Goal: Information Seeking & Learning: Learn about a topic

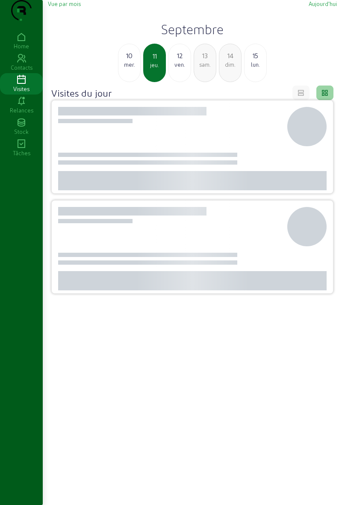
click at [18, 85] on icon at bounding box center [21, 80] width 43 height 10
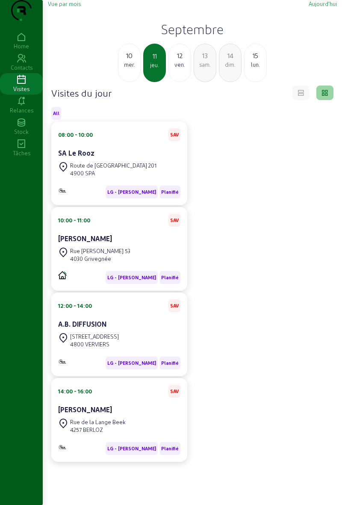
click at [27, 93] on div "Visites" at bounding box center [21, 89] width 43 height 8
click at [158, 176] on div "Route de [GEOGRAPHIC_DATA] 201 4900 SPA" at bounding box center [119, 169] width 122 height 19
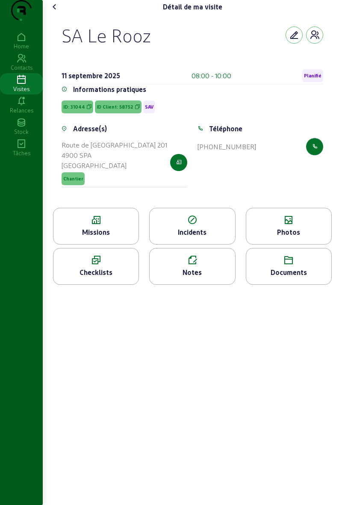
click at [115, 237] on div "Missions" at bounding box center [95, 232] width 85 height 10
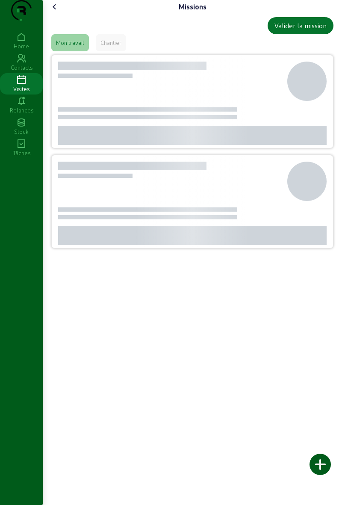
click at [111, 256] on div "Missions Valider la mission Mon travail Chantier" at bounding box center [192, 252] width 299 height 505
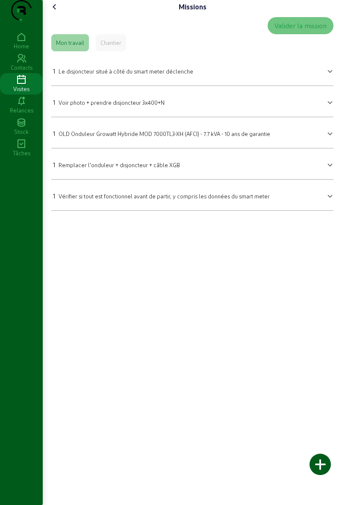
click at [50, 14] on cam-font-icon at bounding box center [55, 7] width 14 height 14
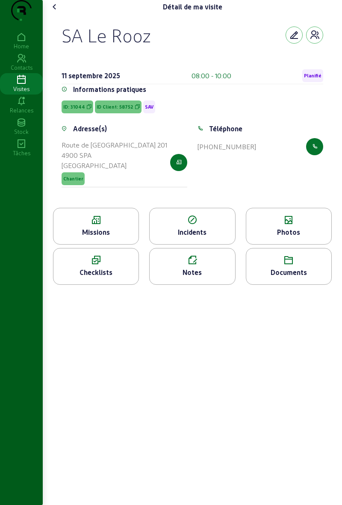
click at [301, 225] on icon at bounding box center [288, 220] width 85 height 10
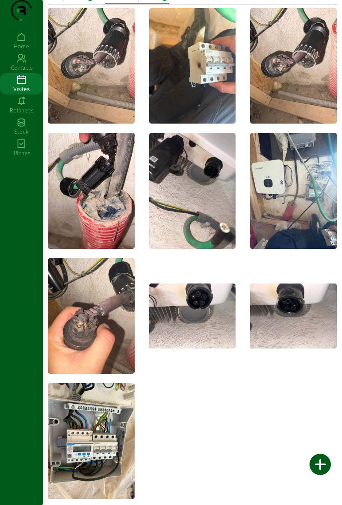
scroll to position [40, 0]
click at [116, 439] on img at bounding box center [91, 440] width 87 height 115
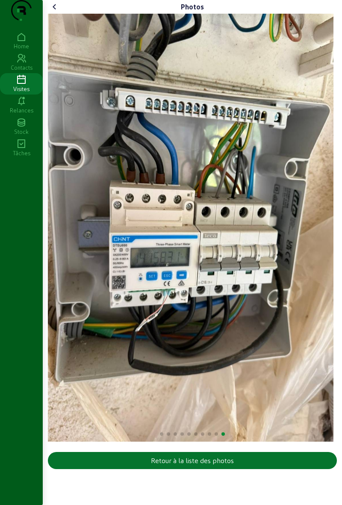
scroll to position [0, 0]
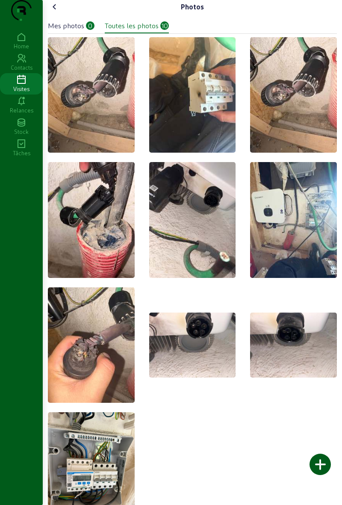
click at [51, 14] on cam-font-icon at bounding box center [55, 7] width 14 height 14
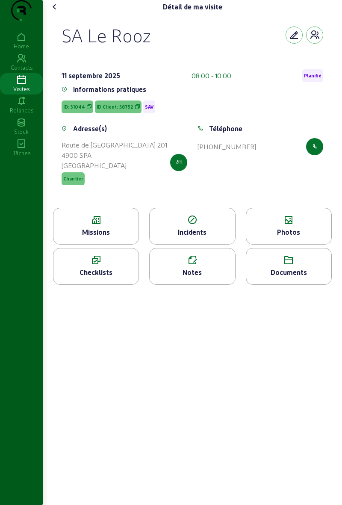
click at [97, 225] on icon at bounding box center [95, 220] width 85 height 10
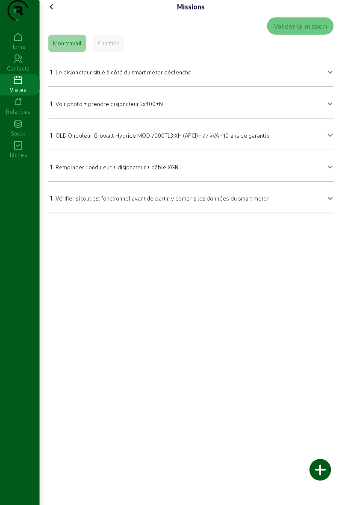
click at [57, 12] on icon at bounding box center [55, 7] width 10 height 10
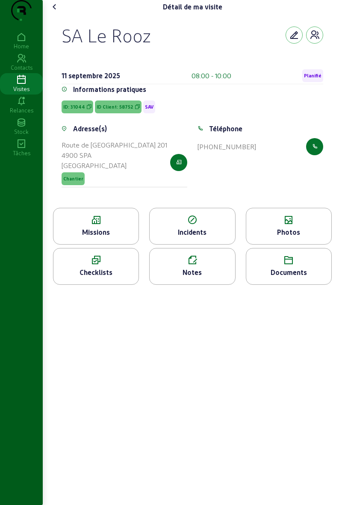
click at [56, 12] on icon at bounding box center [55, 7] width 10 height 10
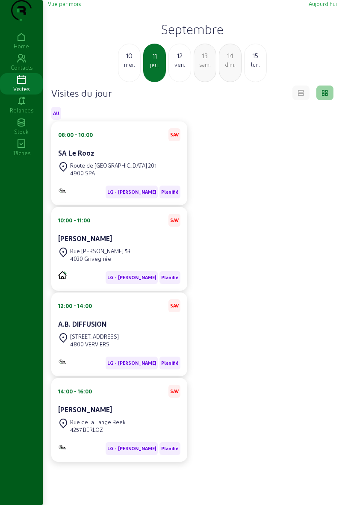
click at [66, 242] on cam-card-title "[PERSON_NAME]" at bounding box center [85, 238] width 54 height 8
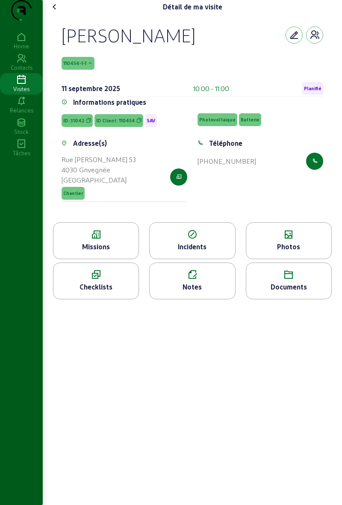
click at [76, 240] on icon at bounding box center [95, 234] width 85 height 10
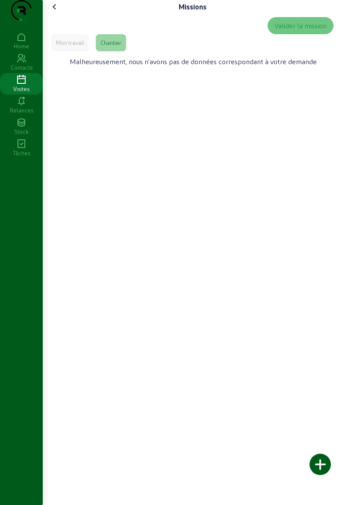
click at [60, 12] on icon at bounding box center [55, 7] width 10 height 10
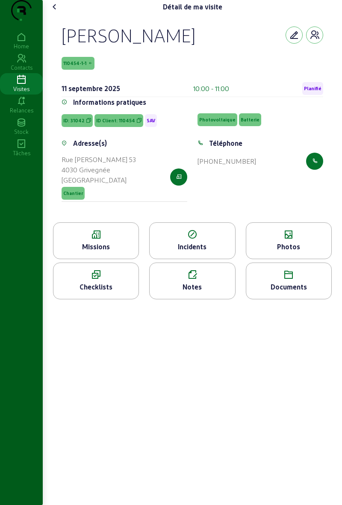
click at [266, 240] on icon at bounding box center [288, 234] width 85 height 10
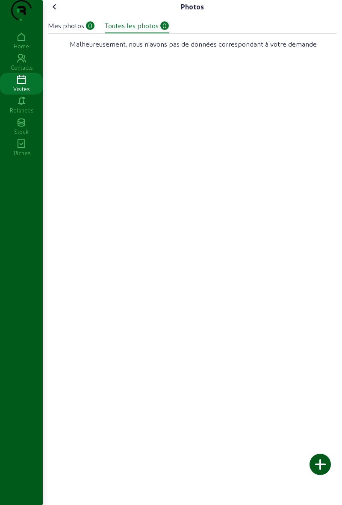
click at [58, 12] on icon at bounding box center [55, 7] width 10 height 10
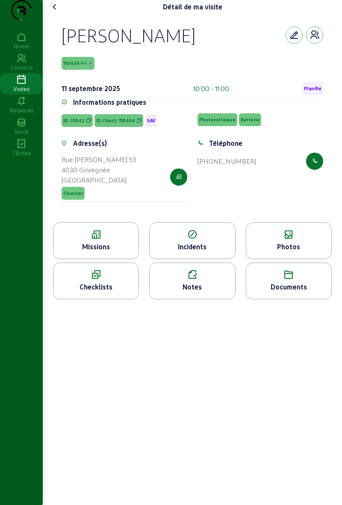
click at [51, 12] on icon at bounding box center [55, 7] width 10 height 10
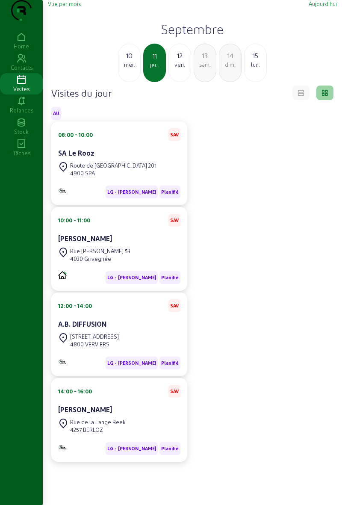
click at [80, 348] on div "4800 VERVIERS" at bounding box center [94, 344] width 49 height 8
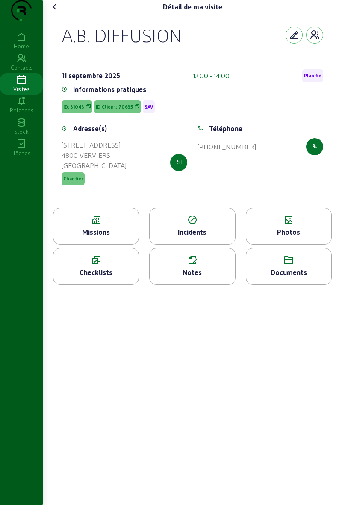
click at [82, 225] on icon at bounding box center [95, 220] width 85 height 10
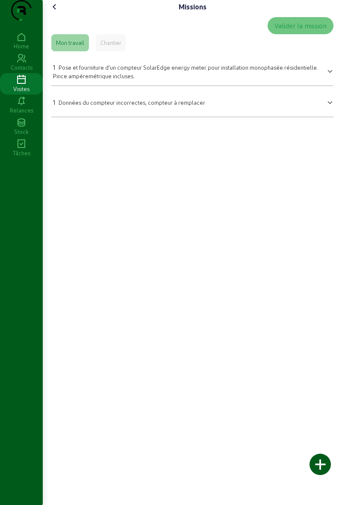
click at [53, 14] on cam-font-icon at bounding box center [55, 7] width 14 height 14
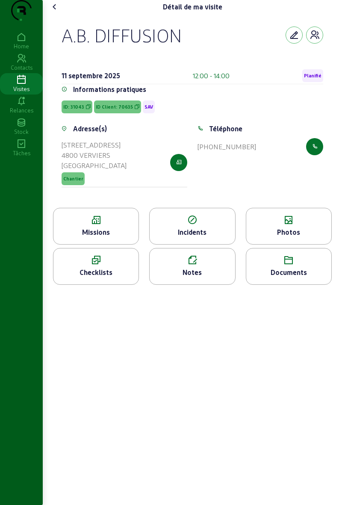
click at [276, 237] on div "Photos" at bounding box center [288, 232] width 85 height 10
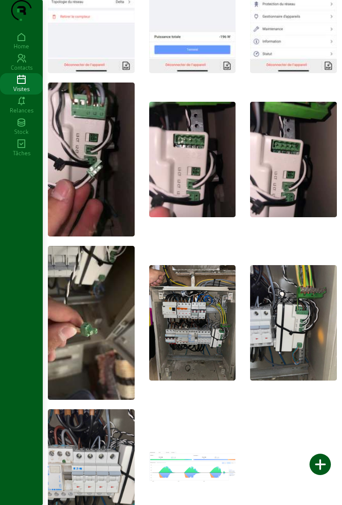
scroll to position [154, 0]
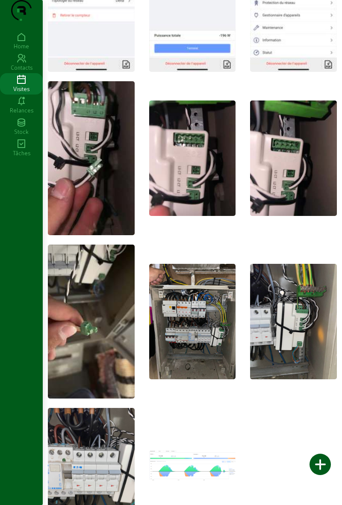
click at [162, 343] on img at bounding box center [192, 321] width 87 height 115
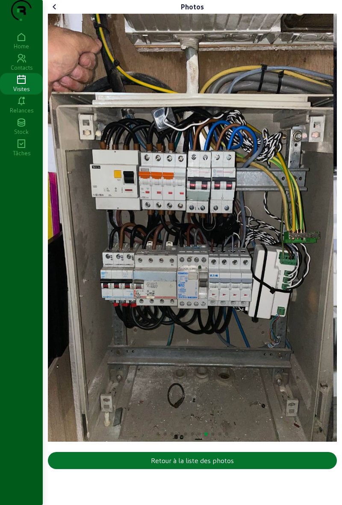
scroll to position [0, 0]
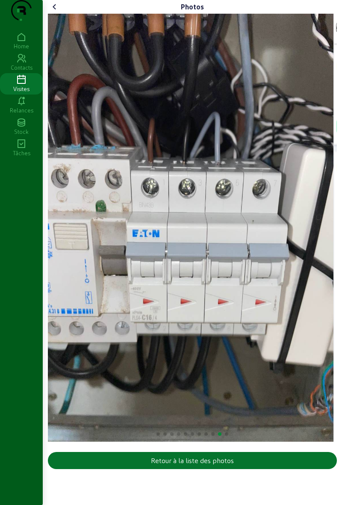
click at [13, 85] on icon at bounding box center [21, 80] width 43 height 10
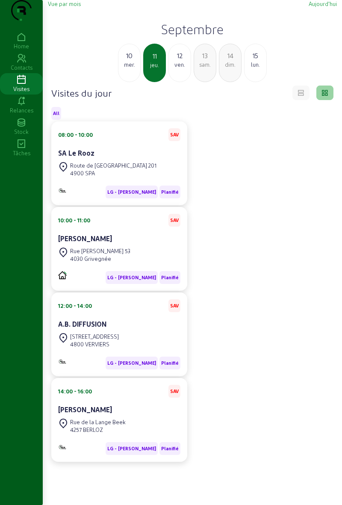
click at [85, 328] on cam-card-title "A.B. DIFFUSION" at bounding box center [82, 324] width 48 height 8
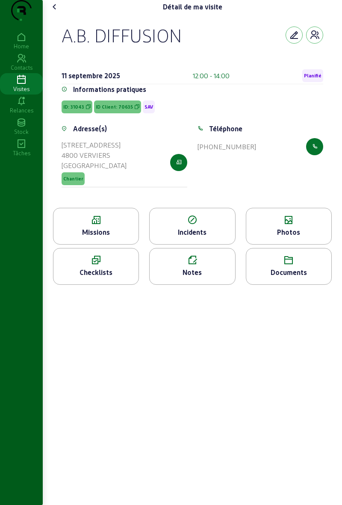
click at [79, 237] on div "Missions" at bounding box center [95, 232] width 85 height 10
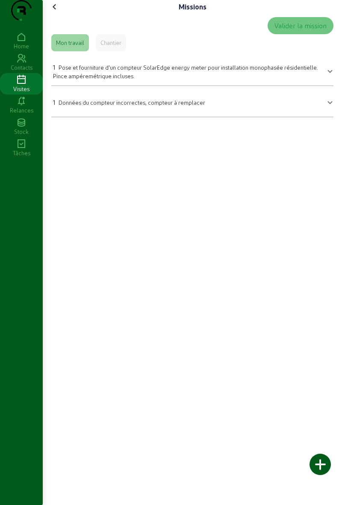
click at [53, 34] on div "Valider la mission" at bounding box center [192, 25] width 282 height 17
click at [53, 12] on icon at bounding box center [55, 7] width 10 height 10
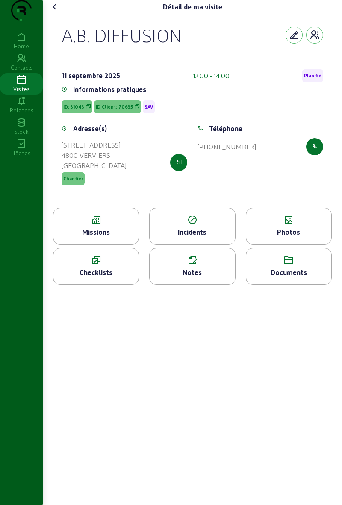
click at [300, 225] on icon at bounding box center [288, 220] width 85 height 10
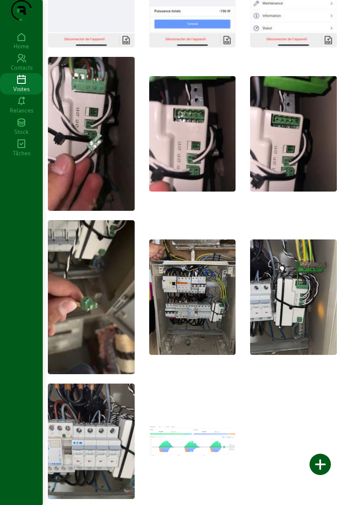
scroll to position [188, 0]
click at [172, 313] on img at bounding box center [192, 296] width 87 height 115
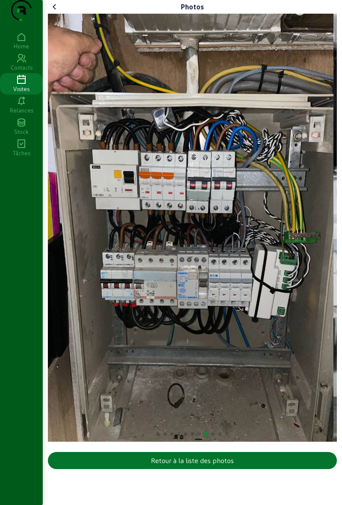
click at [51, 12] on icon at bounding box center [55, 7] width 10 height 10
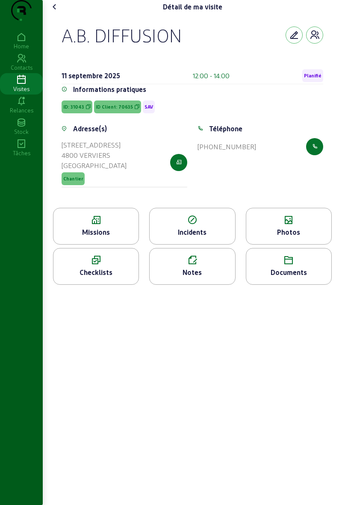
click at [59, 12] on icon at bounding box center [55, 7] width 10 height 10
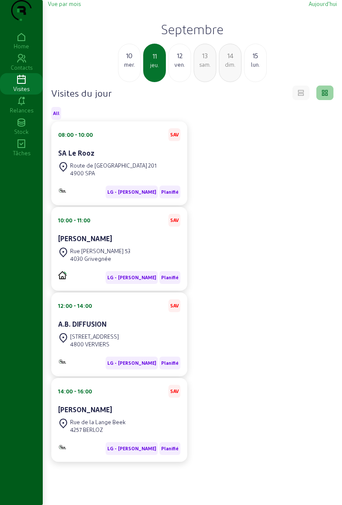
click at [139, 435] on div "Rue de la Lange Beek 4257 BERLOZ" at bounding box center [119, 425] width 122 height 19
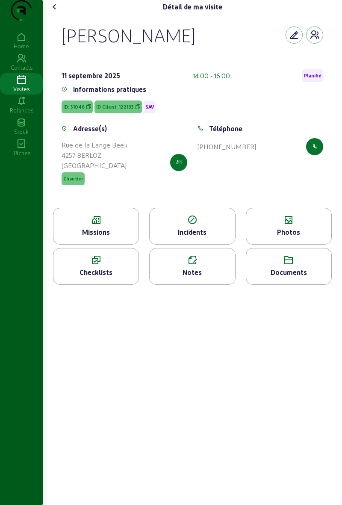
click at [113, 243] on div "Missions" at bounding box center [96, 226] width 86 height 37
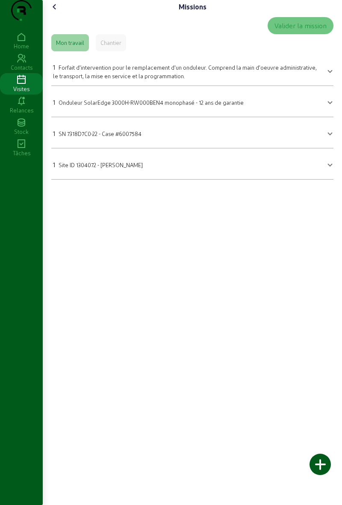
click at [338, 3] on div "Missions Valider la mission Mon travail Chantier 1 Forfait d'intervention pour …" at bounding box center [192, 93] width 299 height 186
click at [62, 14] on cam-font-icon at bounding box center [55, 7] width 14 height 14
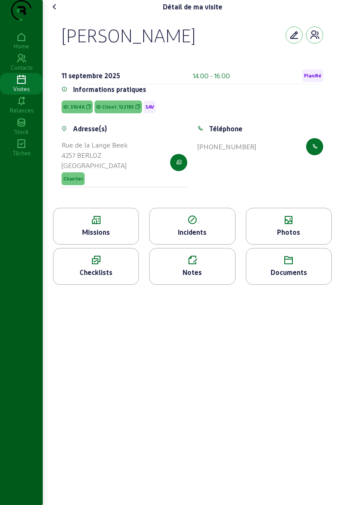
click at [336, 435] on div "Détail de ma visite Michaël DEBROUX 11 septembre 2025 14:00 - 16:00 Planifié In…" at bounding box center [192, 252] width 299 height 505
click at [56, 10] on div "Détail de ma visite Michaël DEBROUX 11 septembre 2025 14:00 - 16:00 Planifié In…" at bounding box center [192, 145] width 299 height 291
click at [54, 12] on icon at bounding box center [55, 7] width 10 height 10
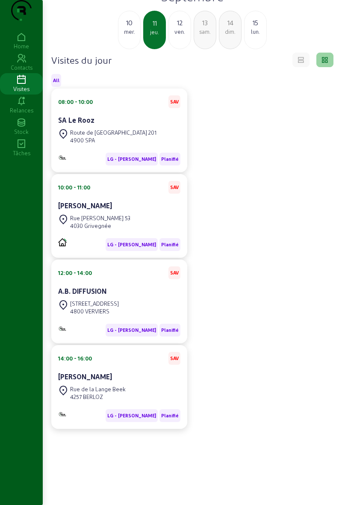
scroll to position [34, 0]
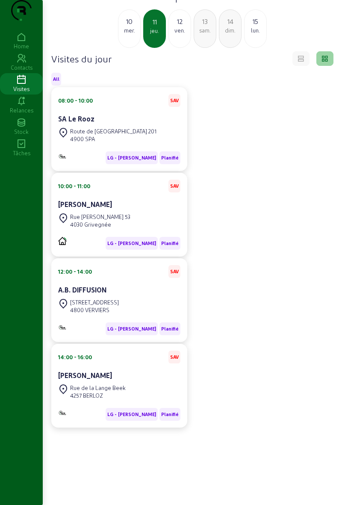
click at [79, 123] on cam-card-title "SA Le Rooz" at bounding box center [76, 119] width 36 height 8
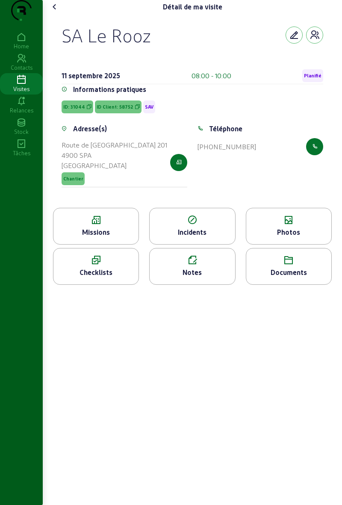
click at [91, 237] on div "Missions" at bounding box center [95, 232] width 85 height 10
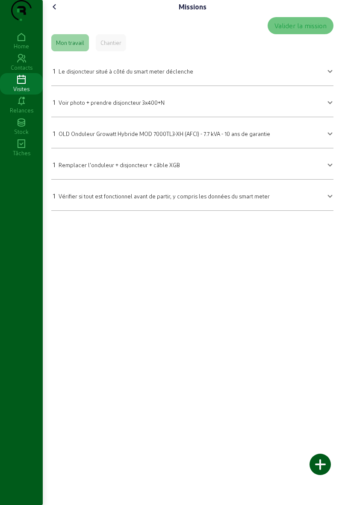
click at [59, 12] on icon at bounding box center [55, 7] width 10 height 10
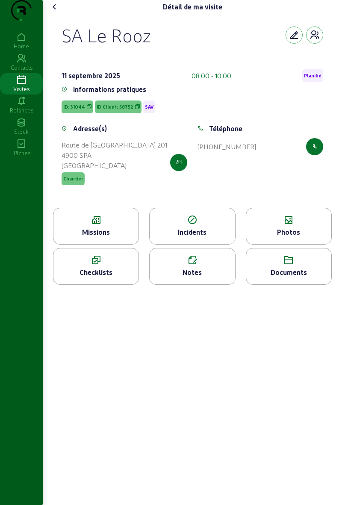
click at [279, 277] on div "Documents" at bounding box center [288, 272] width 85 height 10
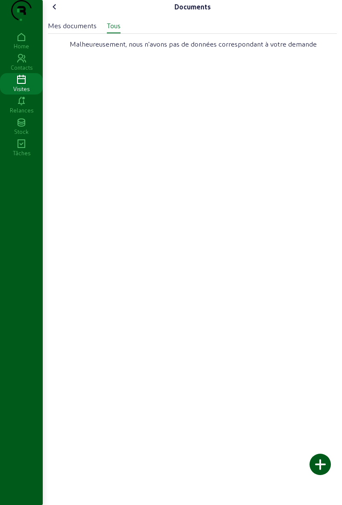
click at [51, 14] on cam-font-icon at bounding box center [55, 7] width 14 height 14
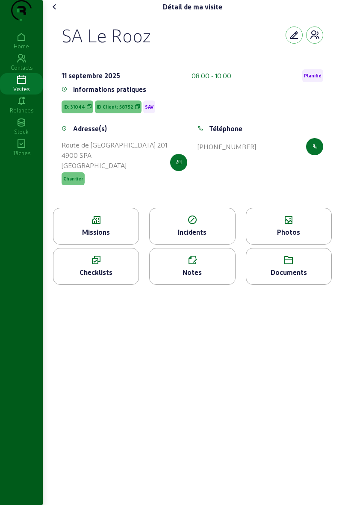
click at [265, 225] on icon at bounding box center [288, 220] width 85 height 10
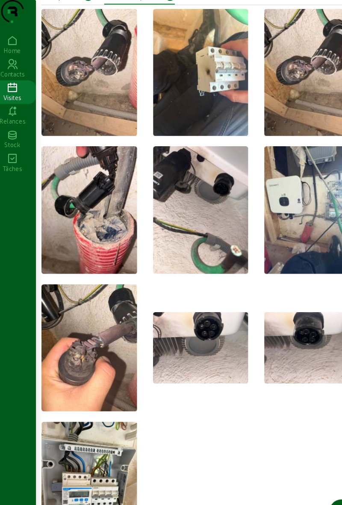
scroll to position [38, 0]
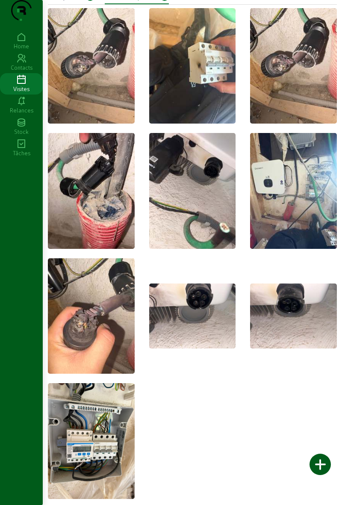
click at [71, 446] on img at bounding box center [91, 440] width 87 height 115
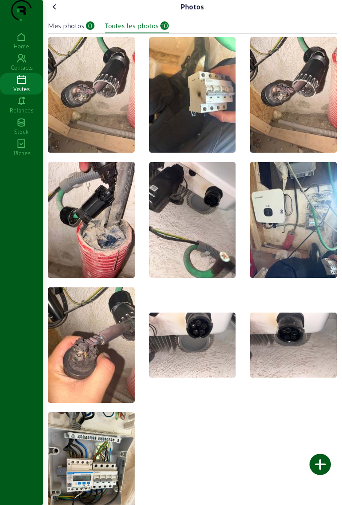
click at [55, 12] on icon at bounding box center [55, 7] width 10 height 10
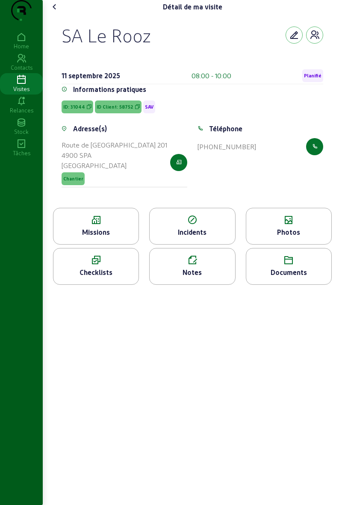
click at [18, 93] on div "Visites" at bounding box center [21, 89] width 43 height 8
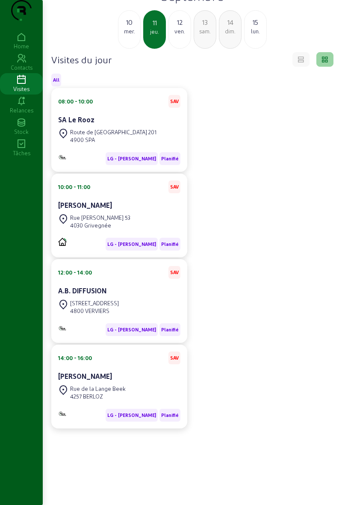
scroll to position [38, 0]
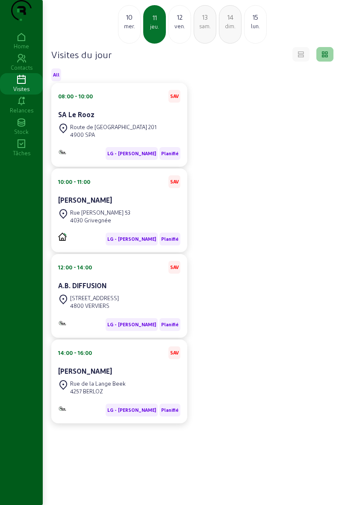
click at [72, 207] on div "[PERSON_NAME]" at bounding box center [119, 201] width 122 height 12
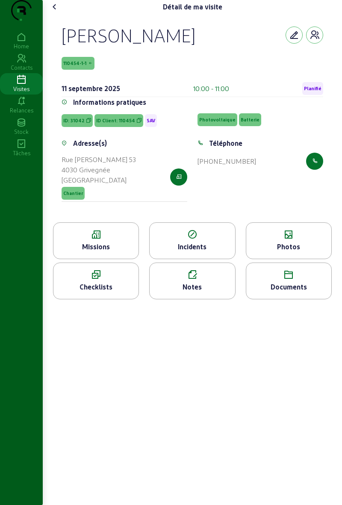
click at [82, 240] on icon at bounding box center [95, 234] width 85 height 10
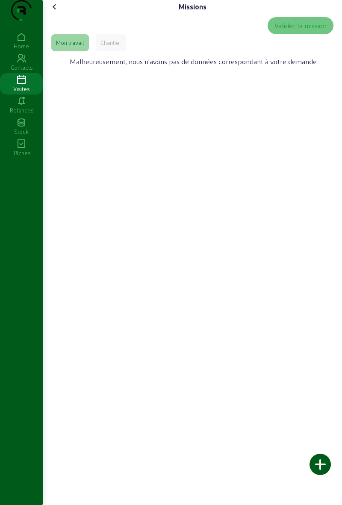
click at [53, 12] on icon at bounding box center [55, 7] width 10 height 10
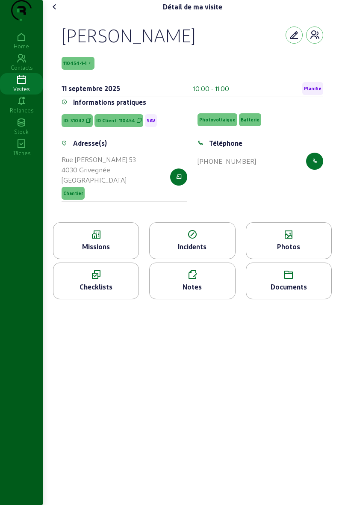
click at [282, 252] on div "Photos" at bounding box center [288, 246] width 85 height 10
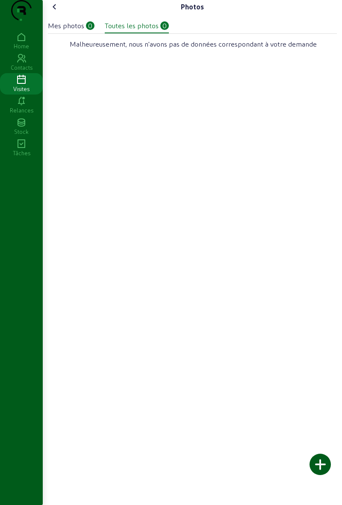
click at [51, 12] on icon at bounding box center [55, 7] width 10 height 10
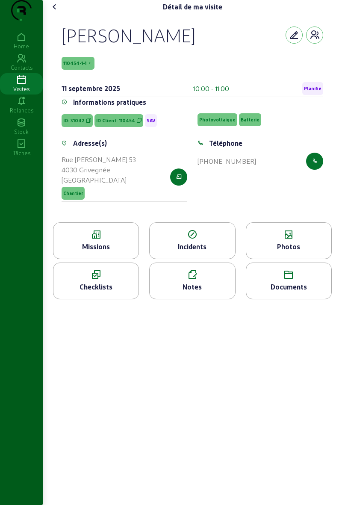
click at [58, 12] on icon at bounding box center [55, 7] width 10 height 10
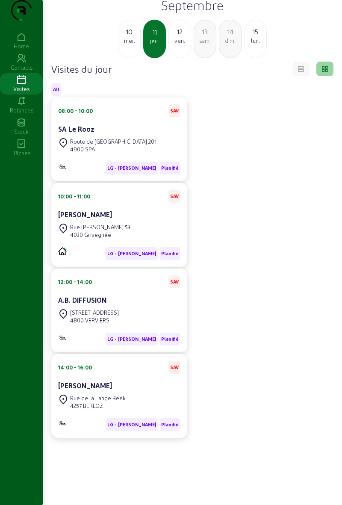
scroll to position [15, 0]
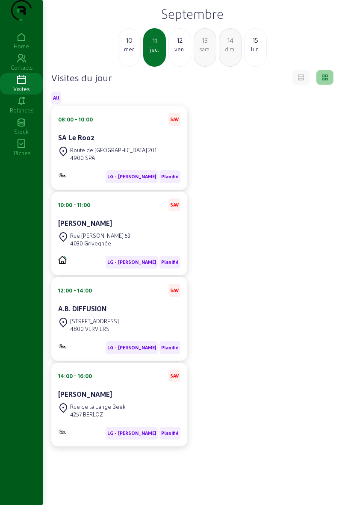
click at [341, 15] on div "Vue par mois Aujourd'hui Septembre 10 mer. 11 jeu. 12 ven. 13 sam. 14 dim. 15 l…" at bounding box center [192, 259] width 299 height 548
